Goal: Task Accomplishment & Management: Use online tool/utility

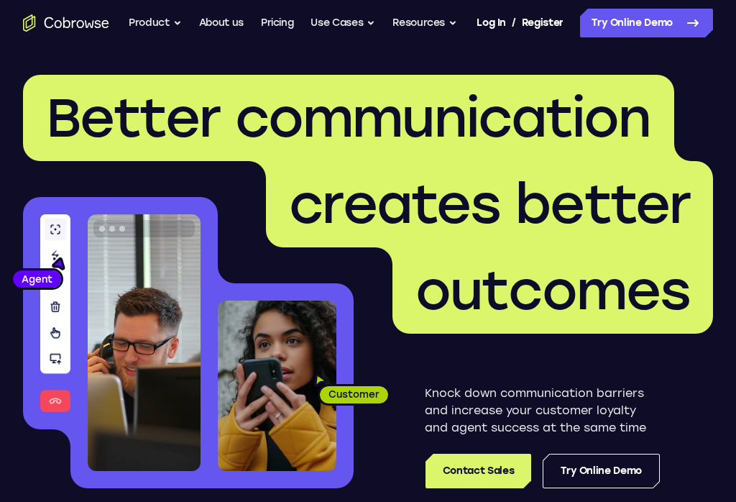
click at [630, 19] on link "Try Online Demo" at bounding box center [646, 23] width 133 height 29
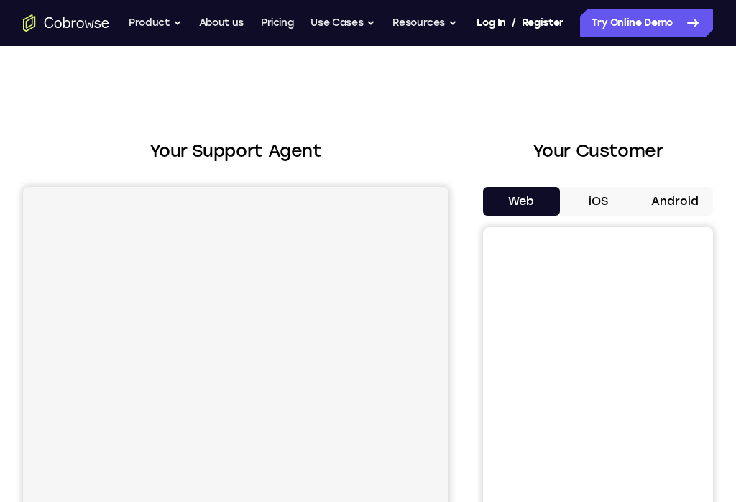
click at [683, 202] on button "Android" at bounding box center [674, 201] width 77 height 29
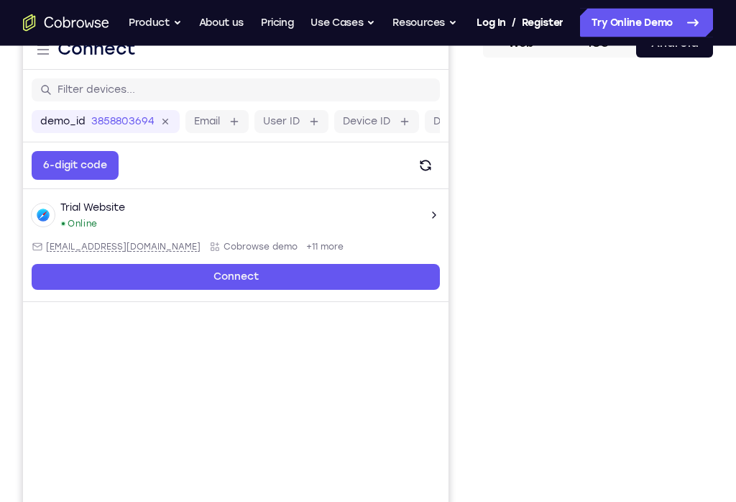
scroll to position [158, 0]
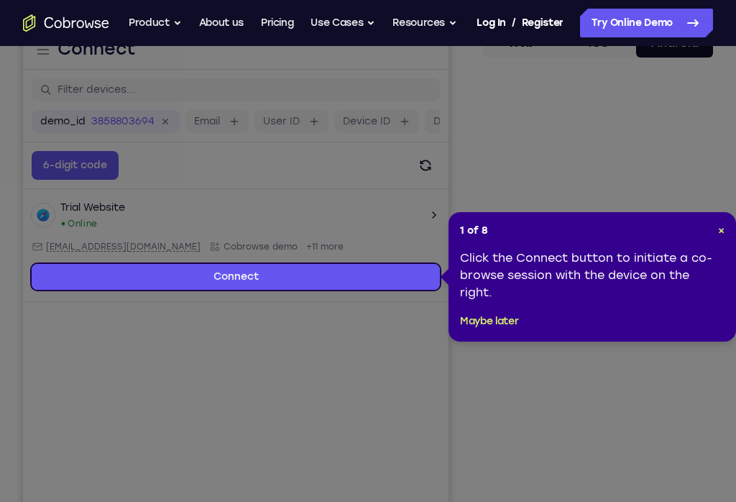
click at [713, 228] on header "1 of 8 ×" at bounding box center [592, 230] width 264 height 14
click at [710, 228] on header "1 of 8 ×" at bounding box center [592, 230] width 264 height 14
click at [710, 221] on div "1 of 8 × Click the Connect button to initiate a co-browse session with the devi…" at bounding box center [591, 276] width 287 height 129
click at [712, 218] on div "1 of 8 × Click the Connect button to initiate a co-browse session with the devi…" at bounding box center [591, 276] width 287 height 129
click at [695, 374] on icon at bounding box center [368, 262] width 736 height 524
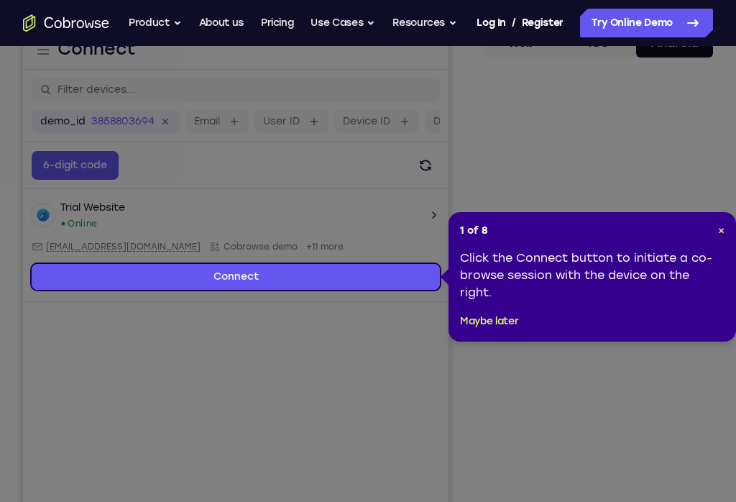
click at [719, 221] on div "1 of 8 × Click the Connect button to initiate a co-browse session with the devi…" at bounding box center [591, 276] width 287 height 129
click at [718, 232] on span "×" at bounding box center [721, 230] width 6 height 12
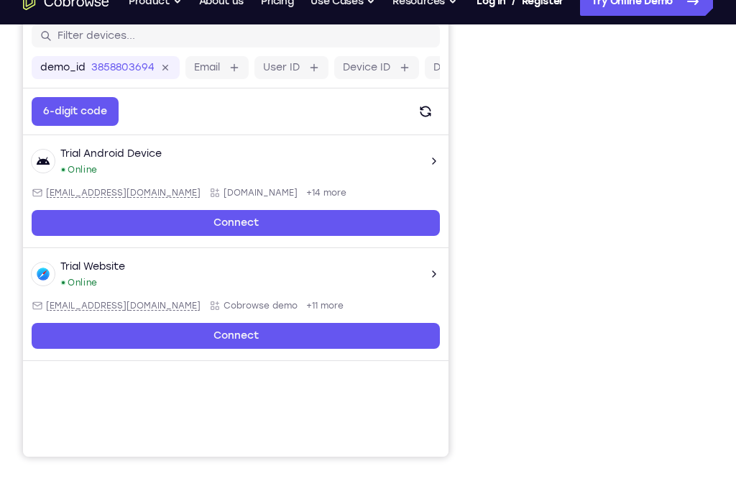
scroll to position [213, 0]
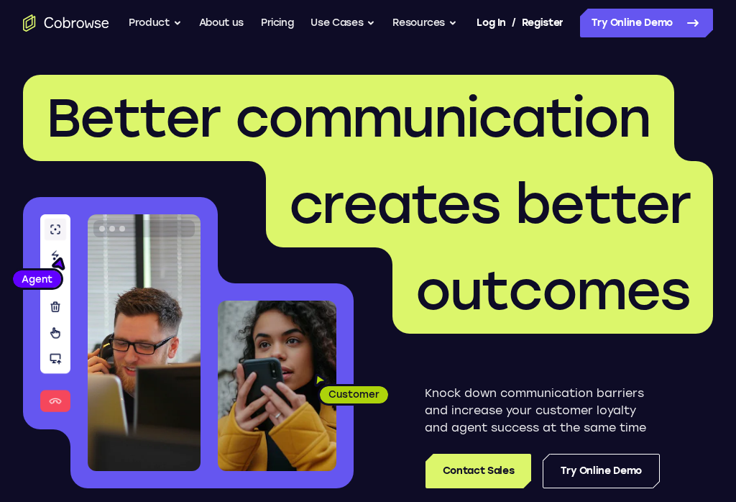
click at [624, 9] on link "Try Online Demo" at bounding box center [646, 23] width 133 height 29
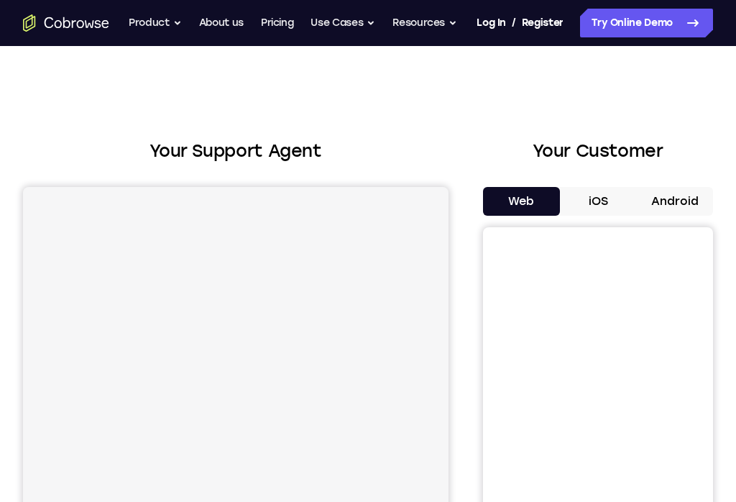
click at [680, 200] on button "Android" at bounding box center [674, 201] width 77 height 29
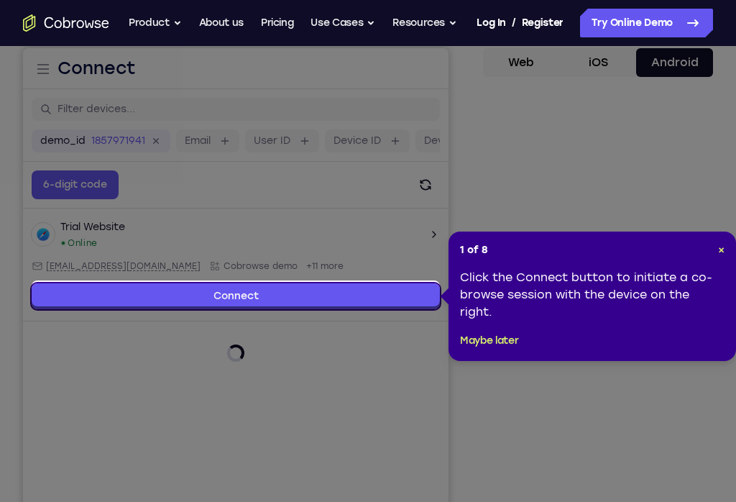
scroll to position [142, 0]
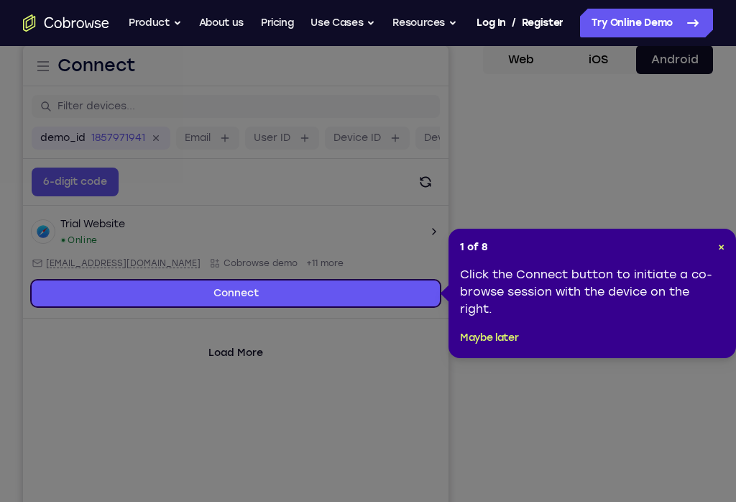
click at [719, 241] on span "×" at bounding box center [721, 247] width 6 height 12
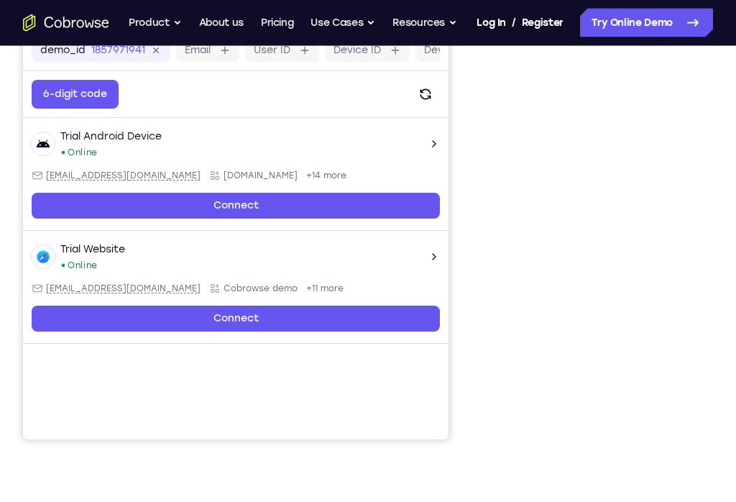
scroll to position [220, 0]
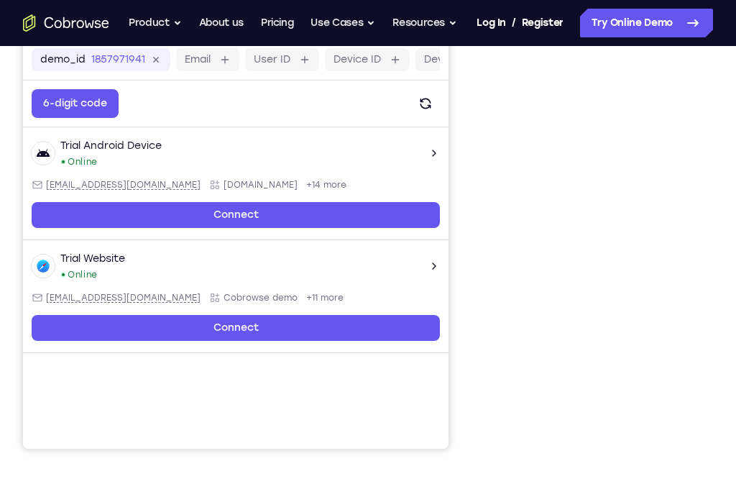
click at [708, 218] on div at bounding box center [598, 228] width 230 height 442
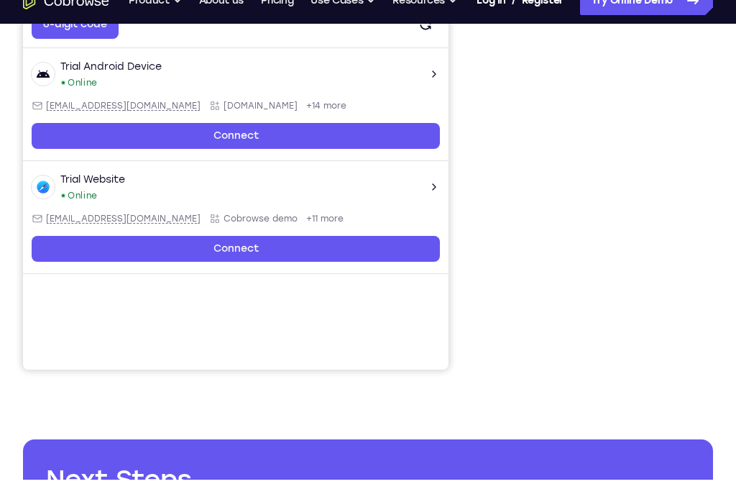
scroll to position [299, 0]
